Goal: Find specific page/section: Find specific page/section

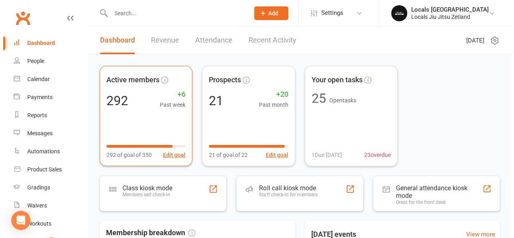
scroll to position [80, 0]
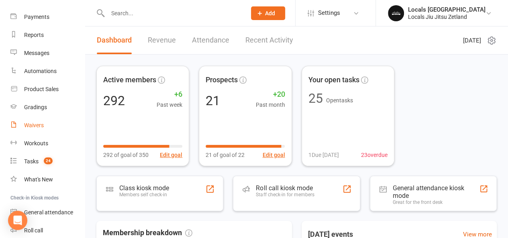
click at [38, 126] on div "Waivers" at bounding box center [34, 125] width 20 height 6
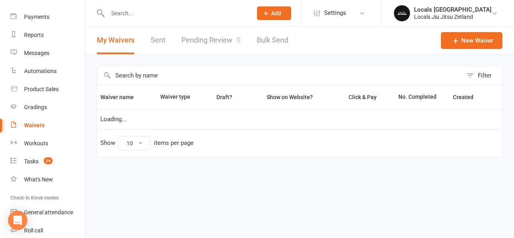
select select "100"
click at [201, 41] on link "Pending Review 0" at bounding box center [210, 40] width 59 height 28
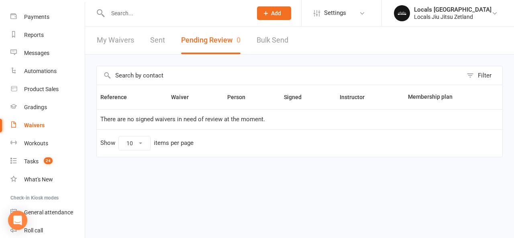
click at [110, 43] on link "My Waivers" at bounding box center [115, 40] width 37 height 28
select select "100"
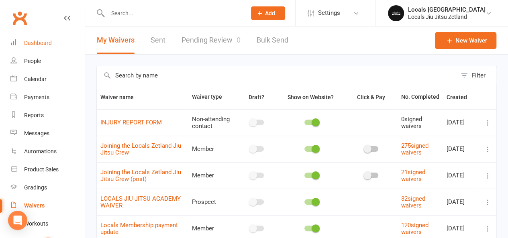
click at [35, 46] on div "Dashboard" at bounding box center [38, 43] width 28 height 6
